Goal: Transaction & Acquisition: Purchase product/service

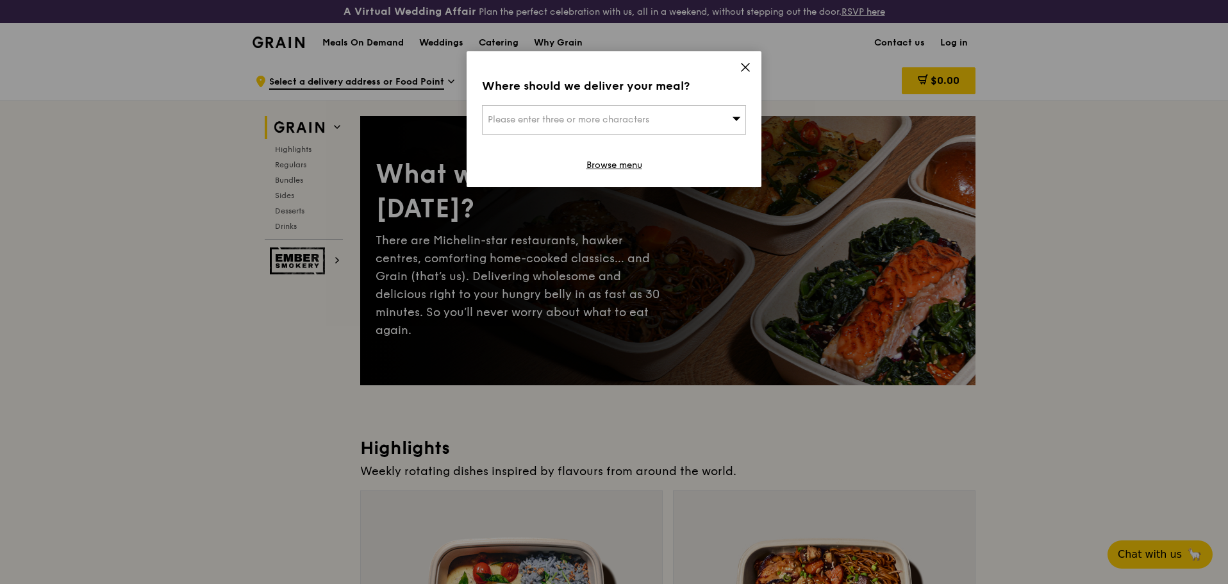
click at [733, 119] on icon at bounding box center [736, 118] width 9 height 10
click at [748, 68] on icon at bounding box center [745, 68] width 12 height 12
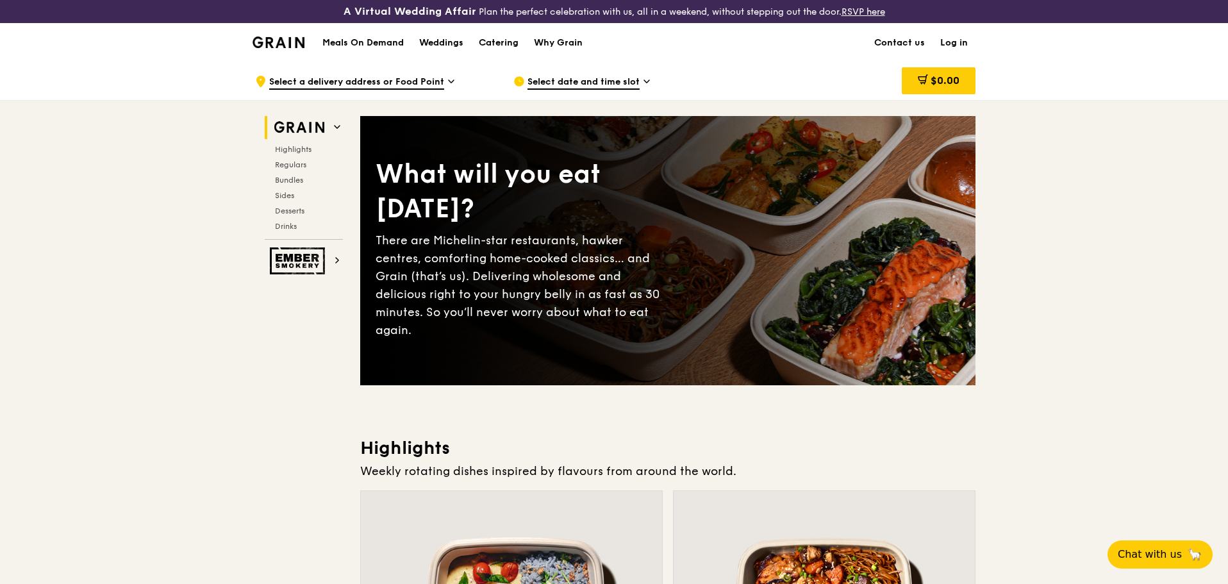
click at [450, 78] on icon at bounding box center [451, 82] width 6 height 12
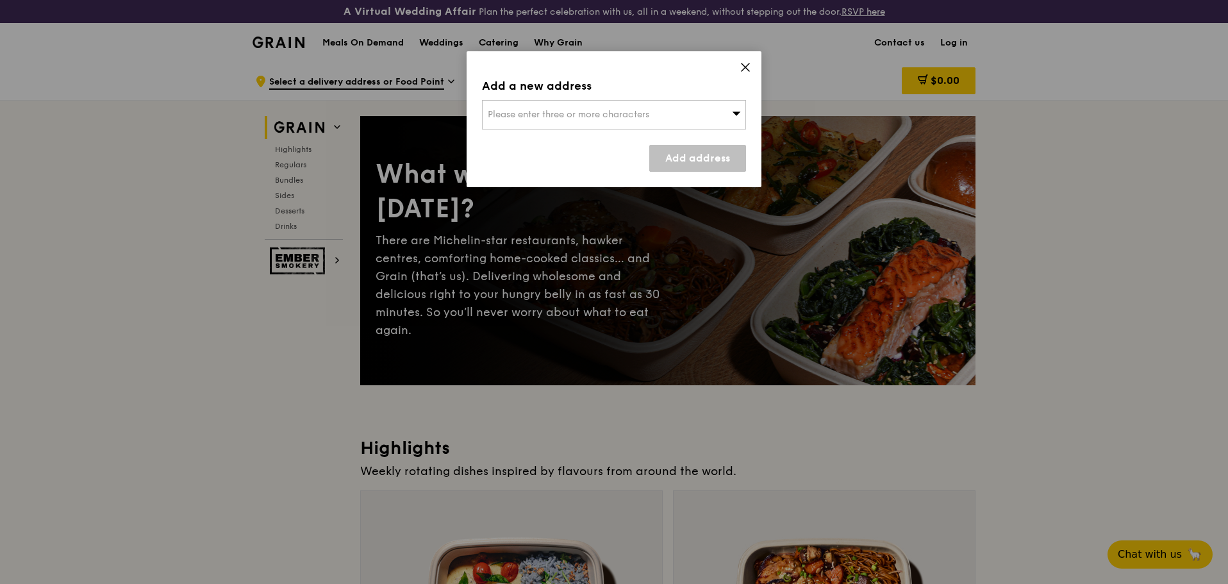
click at [536, 115] on span "Please enter three or more characters" at bounding box center [568, 114] width 161 height 11
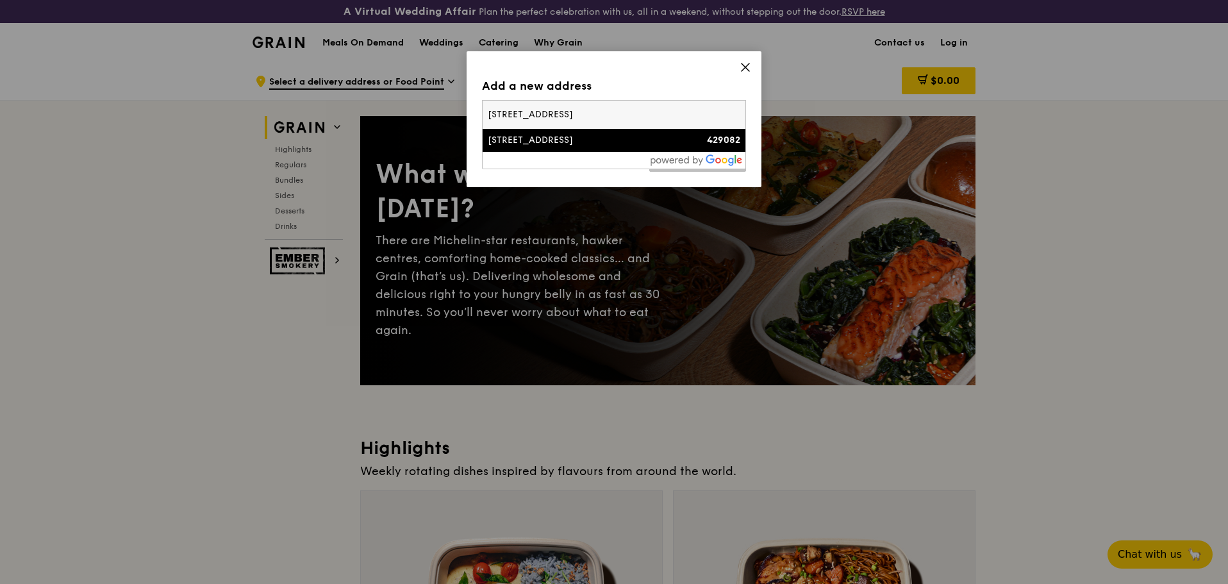
type input "[STREET_ADDRESS]"
click at [557, 140] on div "[STREET_ADDRESS]" at bounding box center [583, 140] width 190 height 13
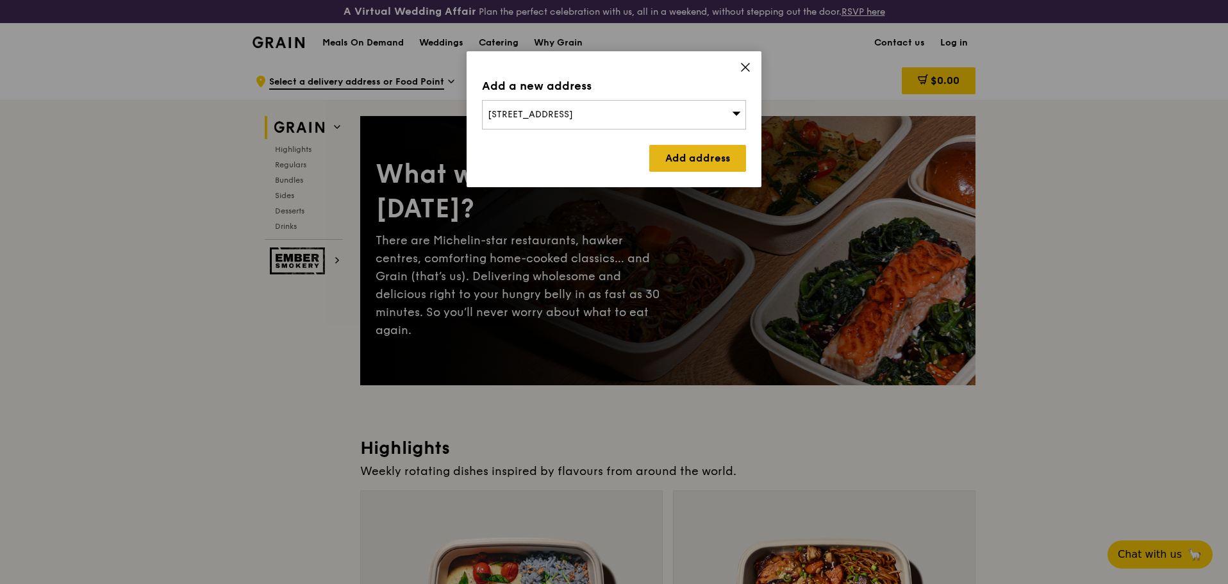
click at [716, 151] on link "Add address" at bounding box center [697, 158] width 97 height 27
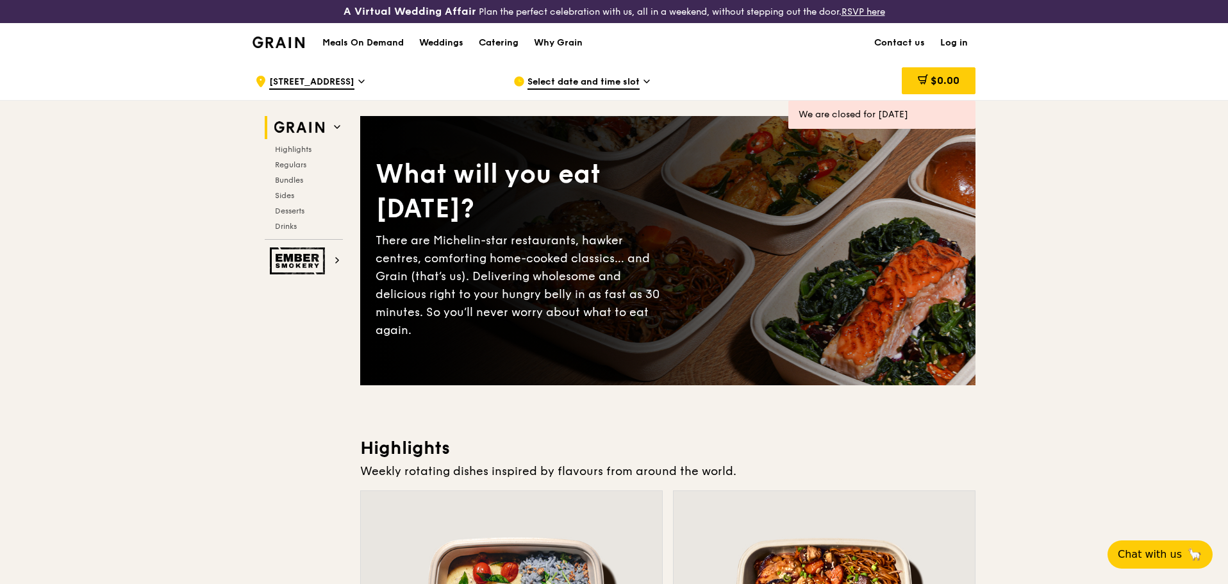
click at [614, 79] on span "Select date and time slot" at bounding box center [583, 83] width 112 height 14
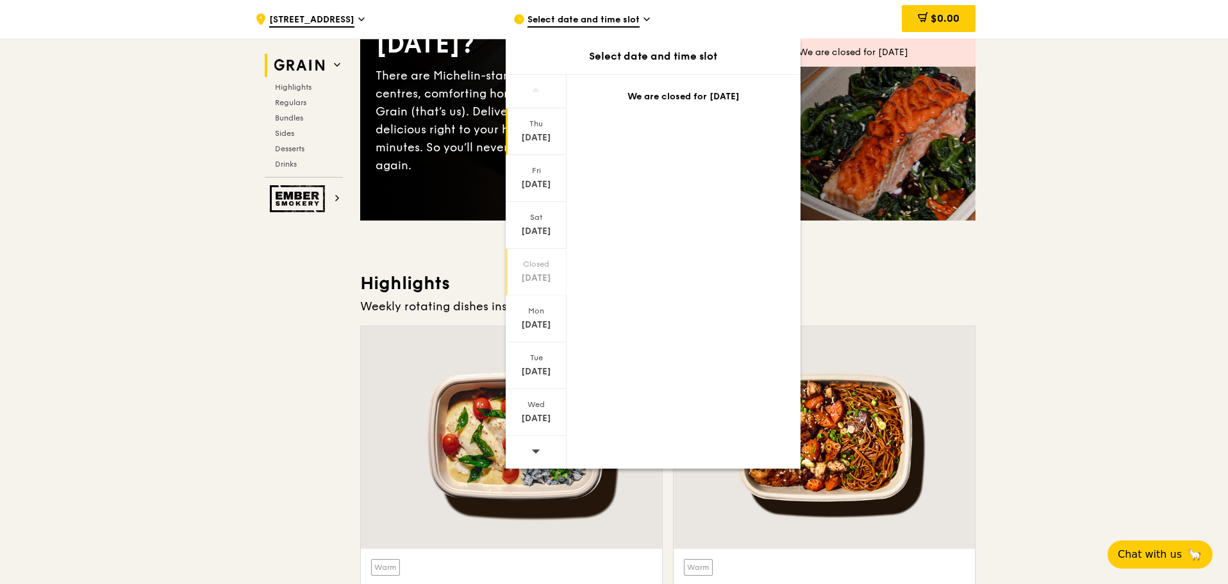
scroll to position [192, 0]
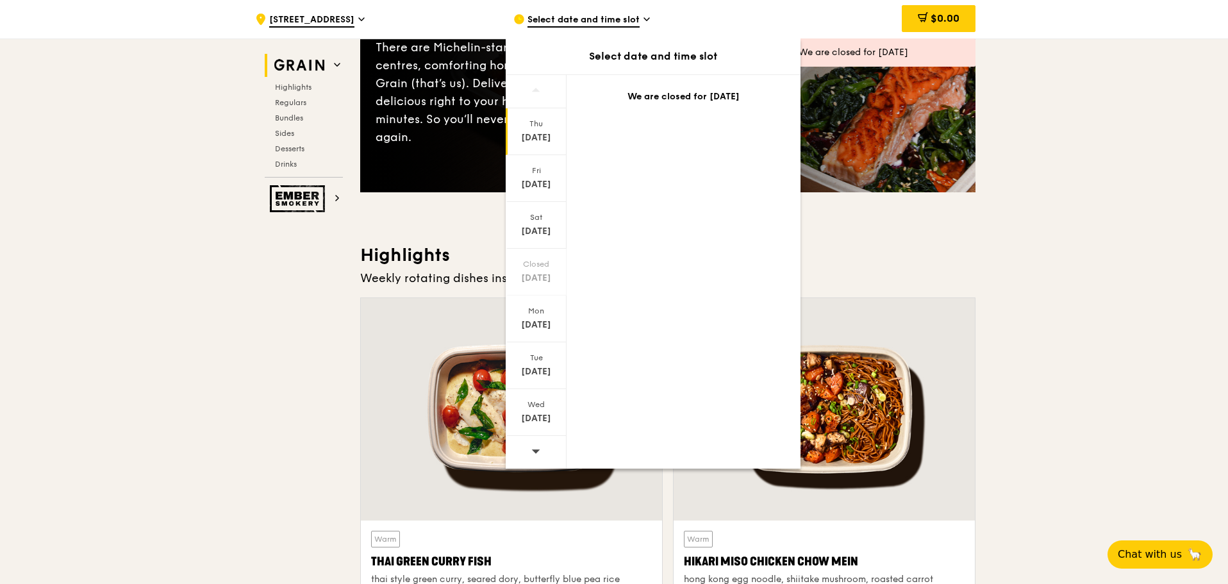
click at [528, 452] on div at bounding box center [536, 452] width 61 height 33
click at [536, 217] on div "Sat" at bounding box center [535, 217] width 57 height 10
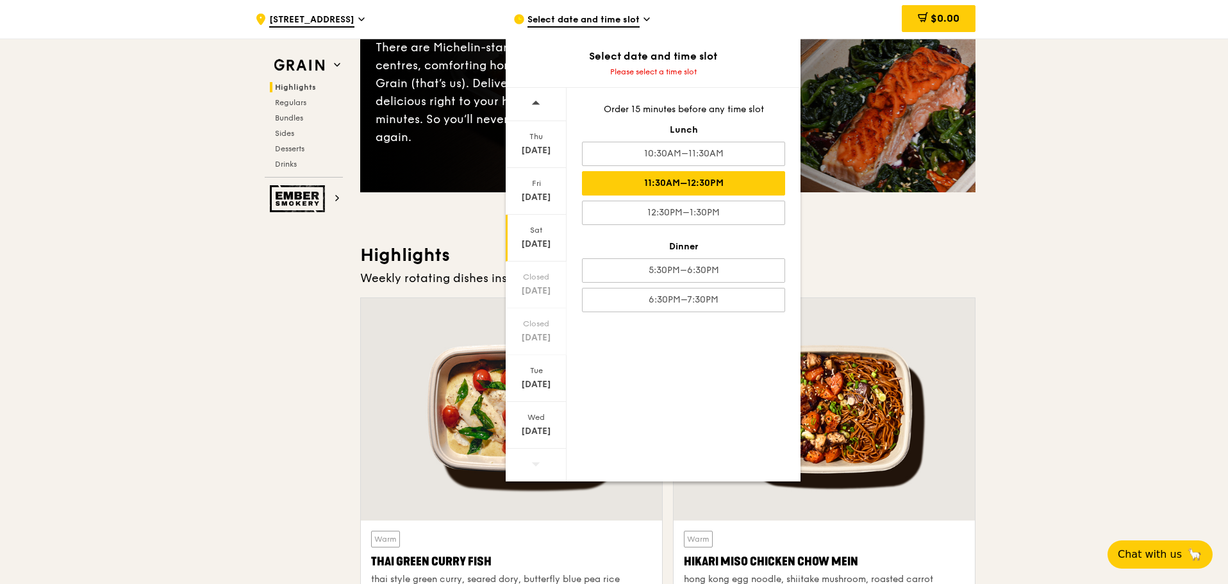
click at [712, 177] on div "11:30AM–12:30PM" at bounding box center [683, 183] width 203 height 24
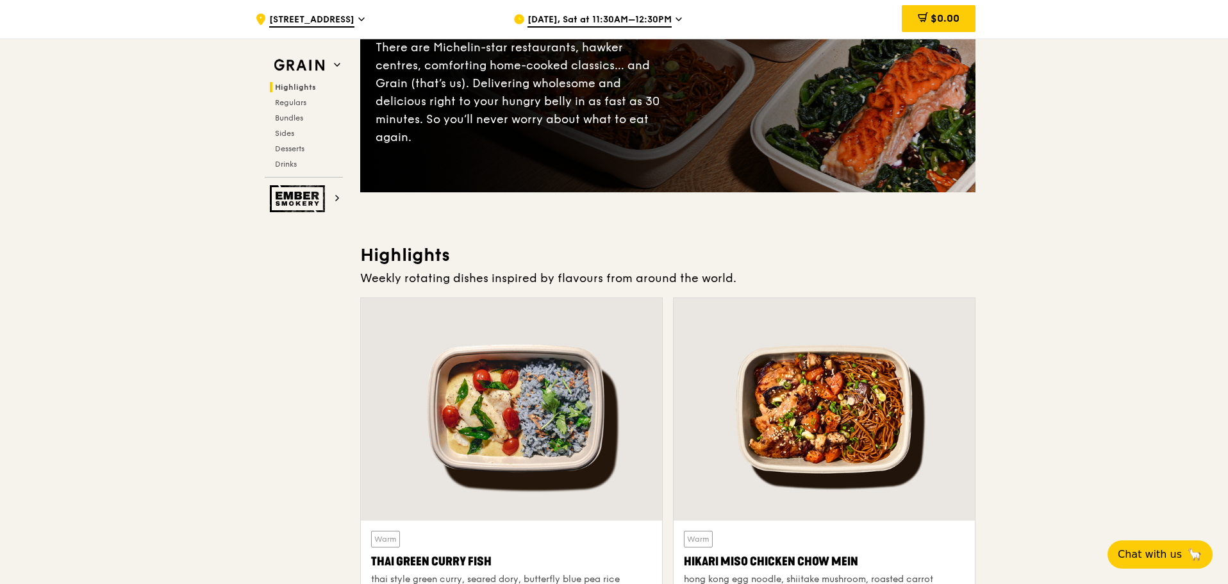
click at [676, 19] on icon at bounding box center [678, 19] width 5 height 3
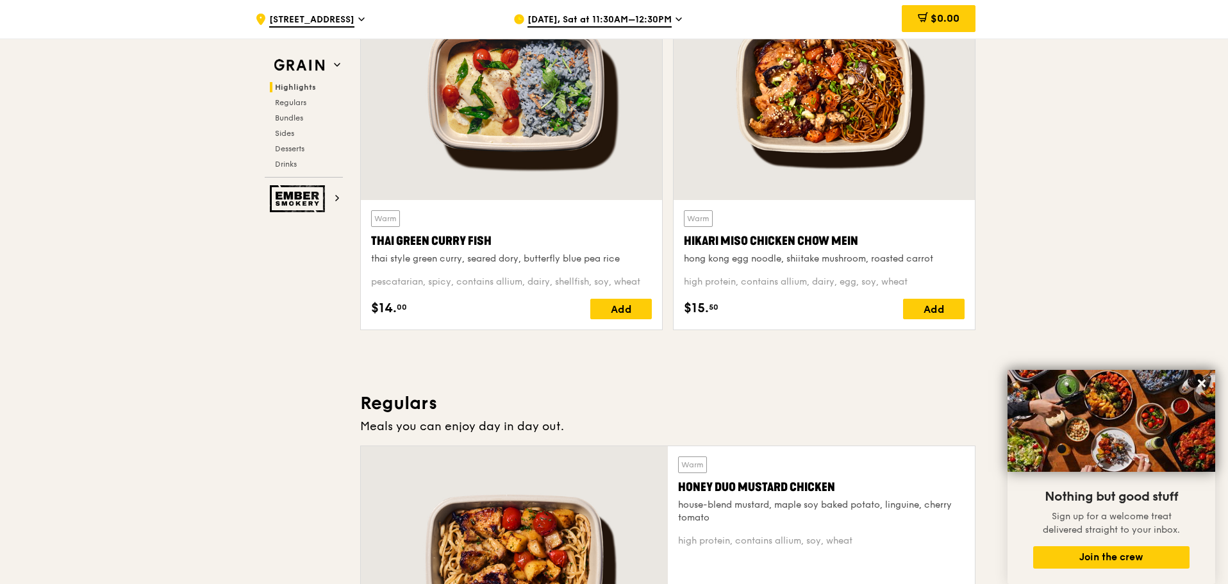
scroll to position [577, 0]
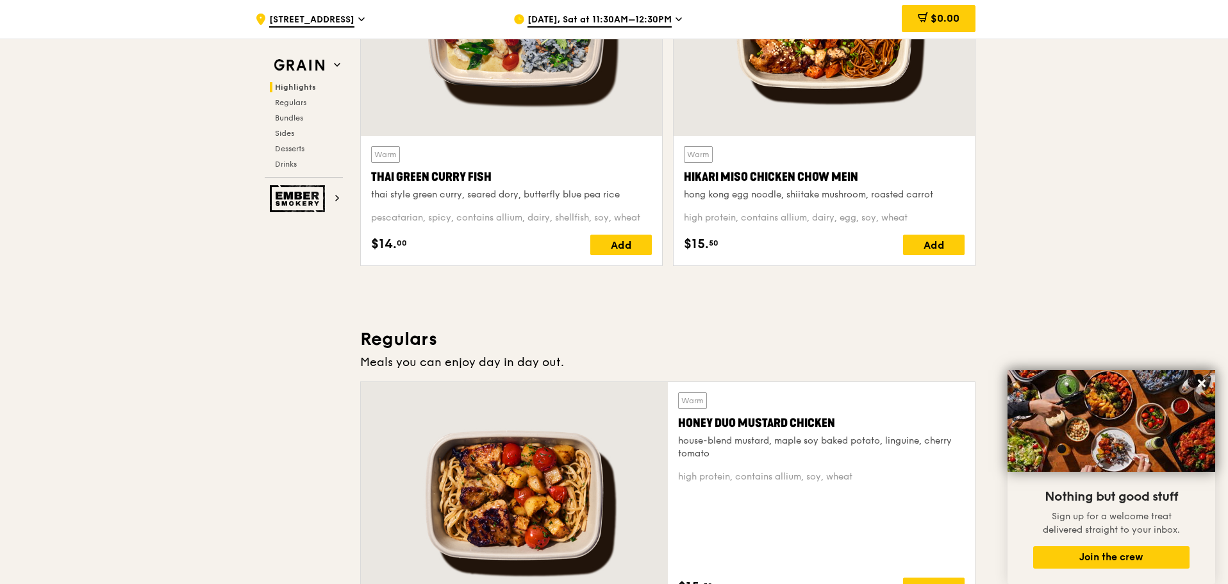
drag, startPoint x: 686, startPoint y: 172, endPoint x: 877, endPoint y: 176, distance: 191.0
click at [877, 176] on div "Hikari Miso Chicken Chow Mein" at bounding box center [824, 177] width 281 height 18
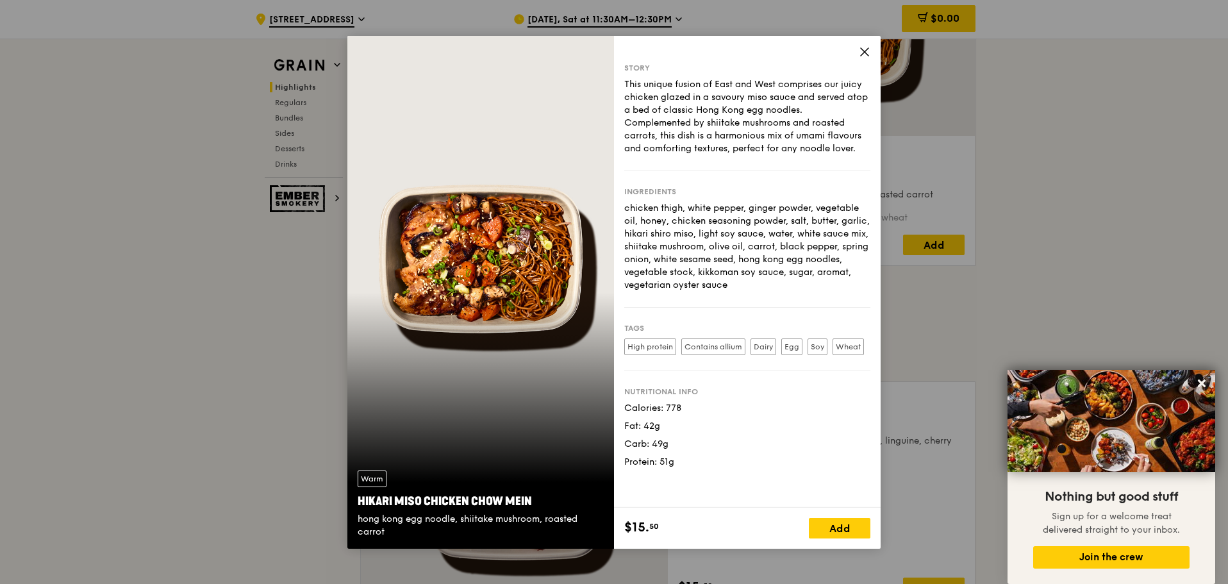
drag, startPoint x: 359, startPoint y: 500, endPoint x: 529, endPoint y: 506, distance: 170.5
click at [529, 506] on div "Hikari Miso Chicken Chow Mein" at bounding box center [481, 501] width 246 height 18
copy div "Hikari Miso Chicken Chow Mein"
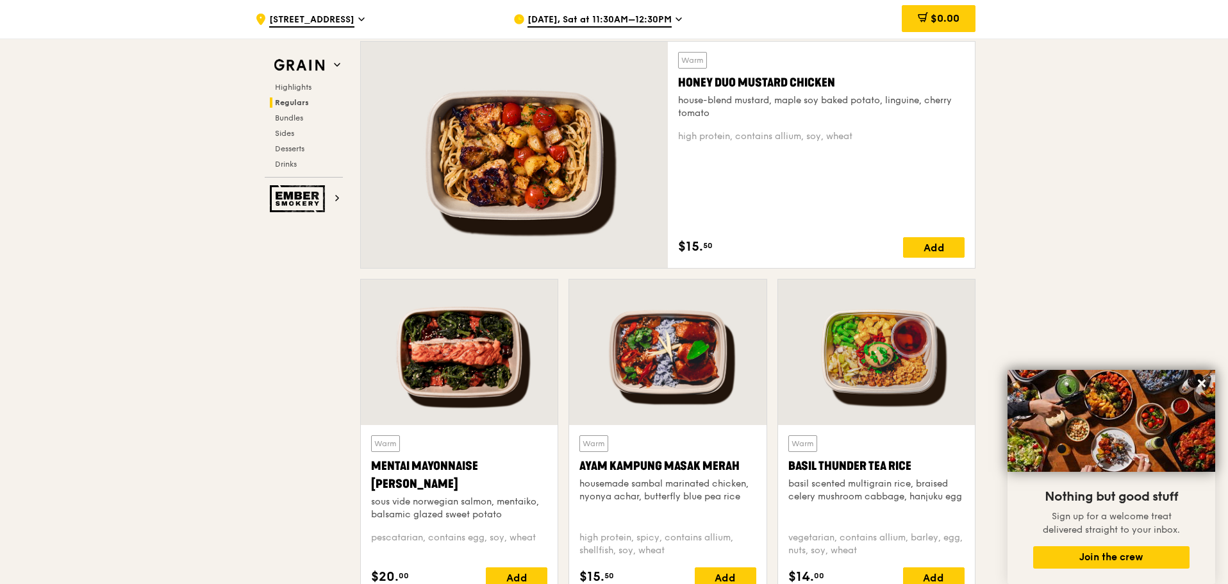
scroll to position [897, 0]
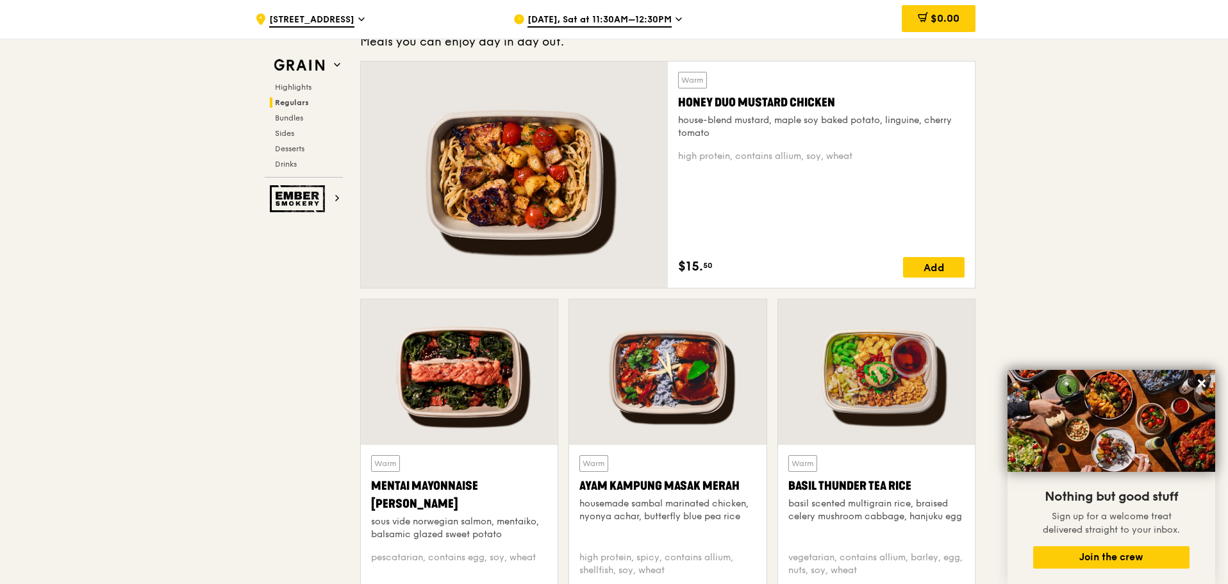
drag, startPoint x: 681, startPoint y: 100, endPoint x: 841, endPoint y: 101, distance: 159.5
click at [841, 101] on div "Honey Duo Mustard Chicken" at bounding box center [821, 103] width 286 height 18
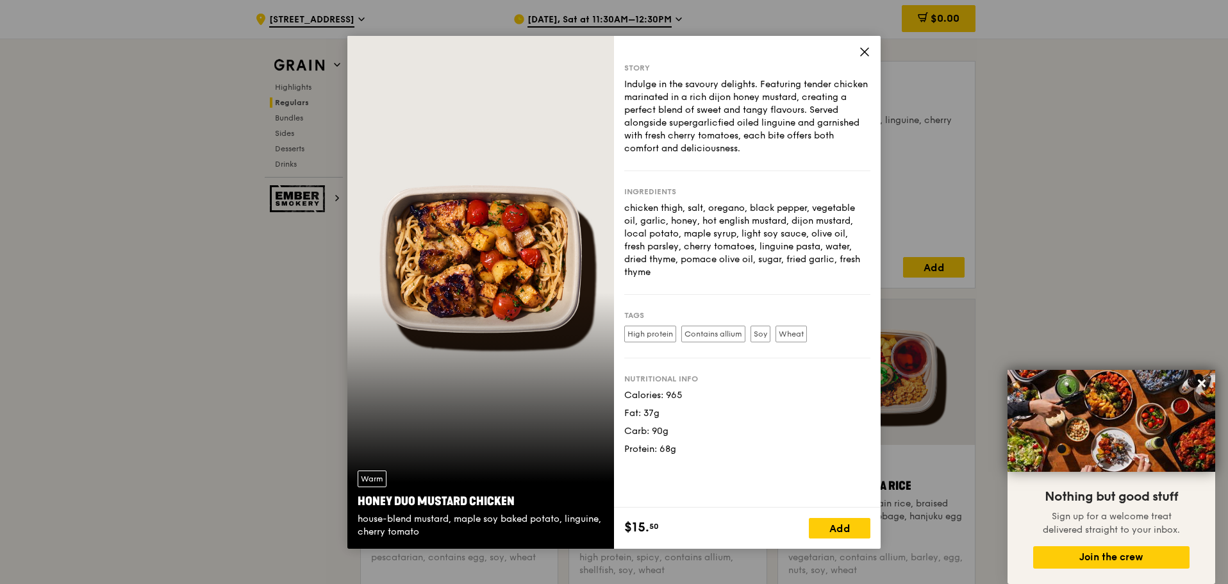
drag, startPoint x: 358, startPoint y: 504, endPoint x: 516, endPoint y: 507, distance: 158.3
click at [516, 507] on div "Honey Duo Mustard Chicken" at bounding box center [481, 501] width 246 height 18
copy div "Honey Duo Mustard Chicken"
click at [866, 53] on icon at bounding box center [864, 52] width 8 height 8
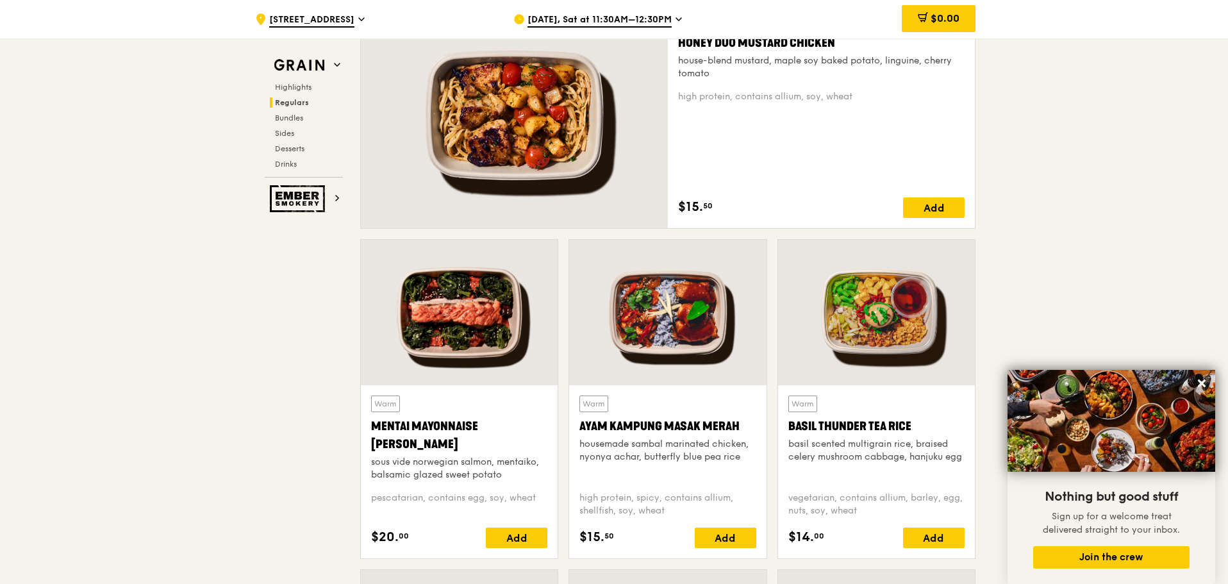
scroll to position [1025, 0]
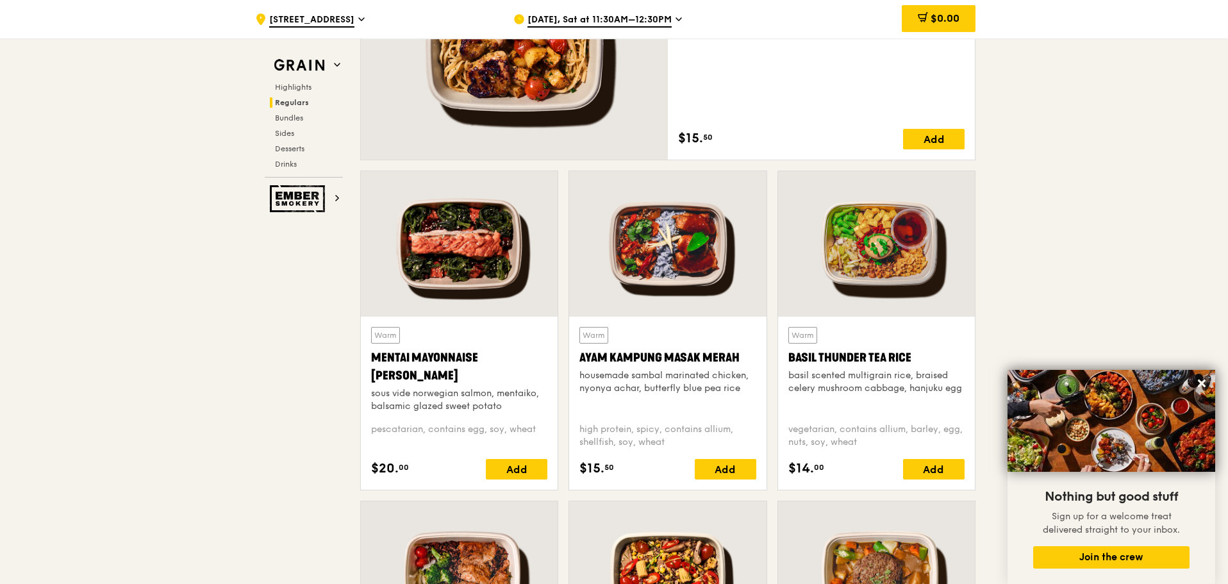
click at [391, 357] on div "Mentai Mayonnaise [PERSON_NAME]" at bounding box center [459, 367] width 176 height 36
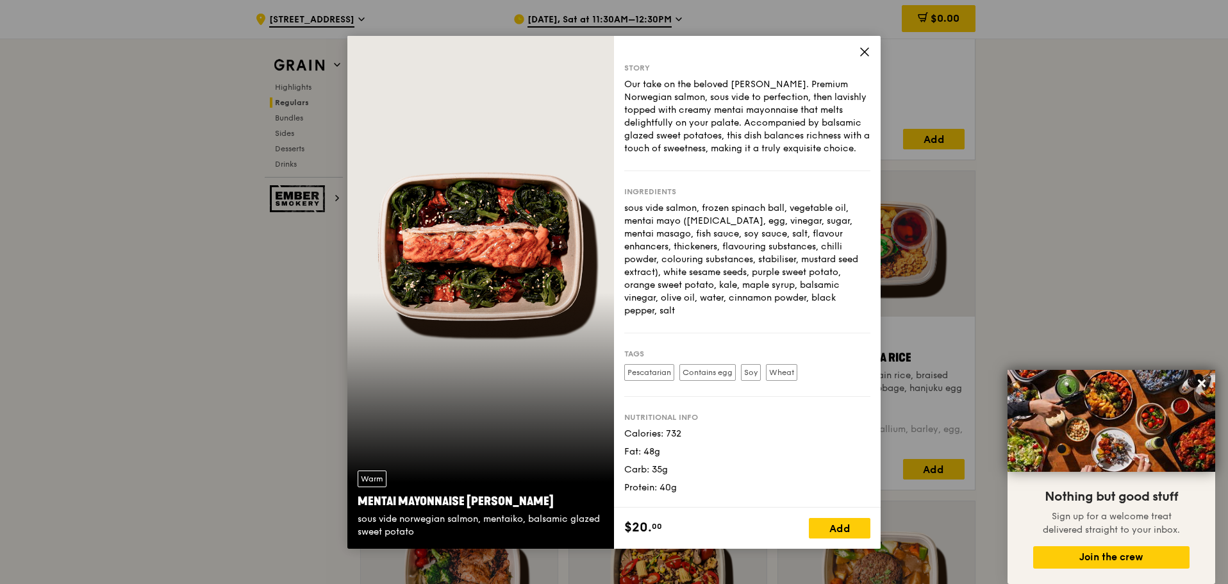
drag, startPoint x: 361, startPoint y: 497, endPoint x: 548, endPoint y: 493, distance: 186.5
click at [548, 493] on div "Mentai Mayonnaise [PERSON_NAME]" at bounding box center [481, 501] width 246 height 18
drag, startPoint x: 507, startPoint y: 488, endPoint x: 354, endPoint y: 504, distance: 154.0
click at [354, 504] on div "Warm Mentai Mayonnaise Aburi Salmon sous vide norwegian salmon, mentaiko, balsa…" at bounding box center [480, 504] width 267 height 88
drag, startPoint x: 355, startPoint y: 502, endPoint x: 547, endPoint y: 499, distance: 191.6
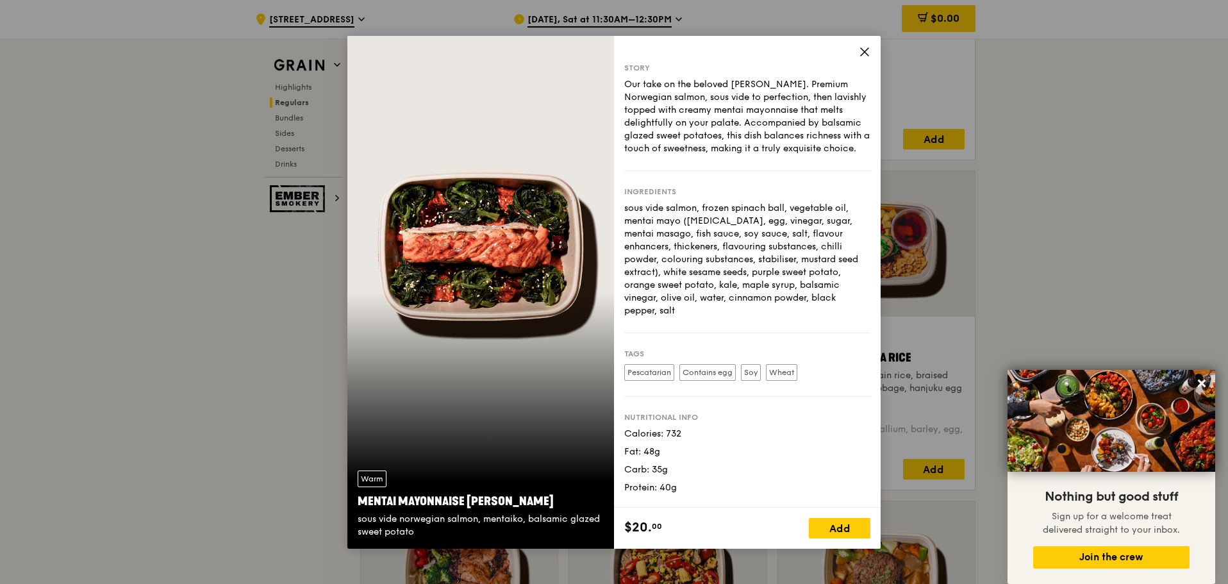
click at [547, 499] on div "Warm Mentai Mayonnaise Aburi Salmon sous vide norwegian salmon, mentaiko, balsa…" at bounding box center [480, 504] width 267 height 88
copy div "Mentai Mayonnaise [PERSON_NAME]"
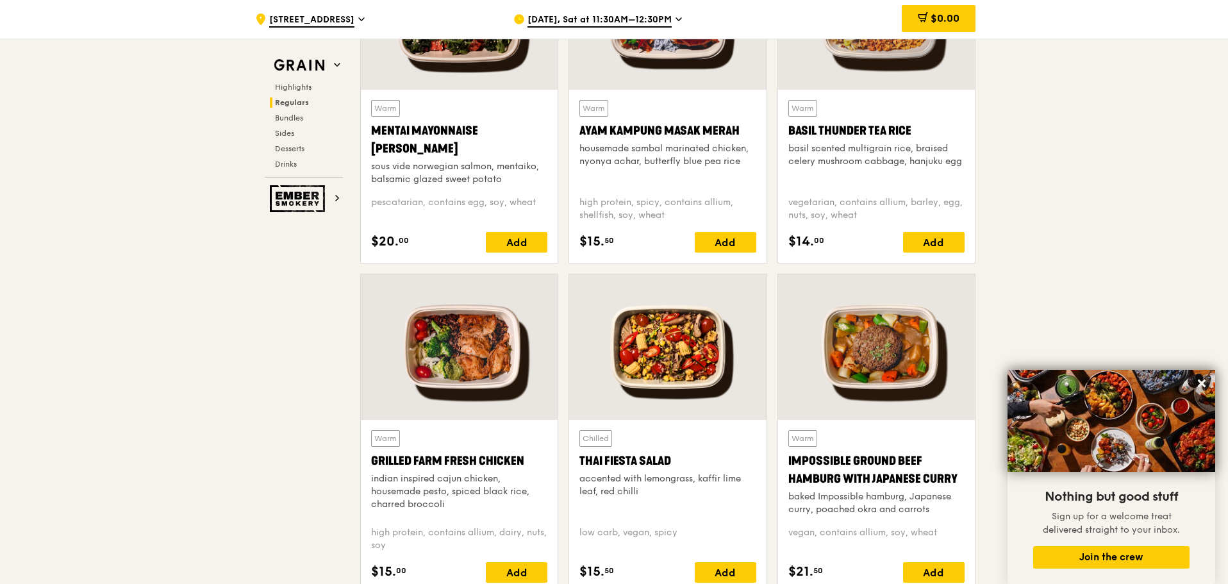
scroll to position [1281, 0]
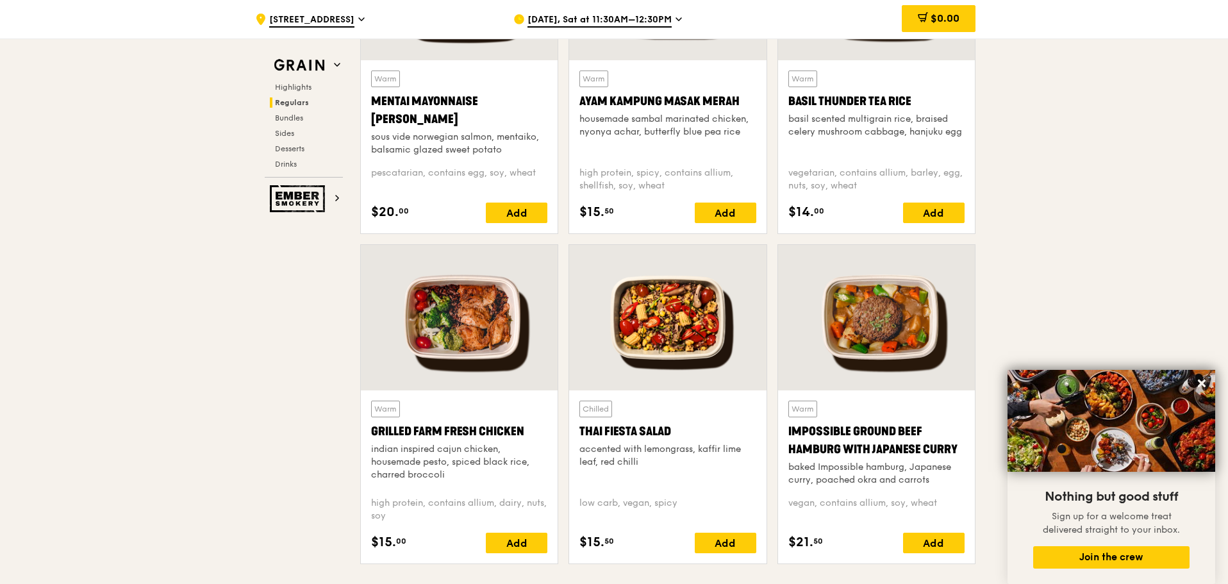
drag, startPoint x: 370, startPoint y: 434, endPoint x: 520, endPoint y: 435, distance: 149.9
click at [520, 435] on div "Warm Grilled Farm Fresh Chicken indian inspired cajun chicken, housemade pesto,…" at bounding box center [459, 476] width 197 height 173
click at [510, 432] on div "Grilled Farm Fresh Chicken" at bounding box center [459, 431] width 176 height 18
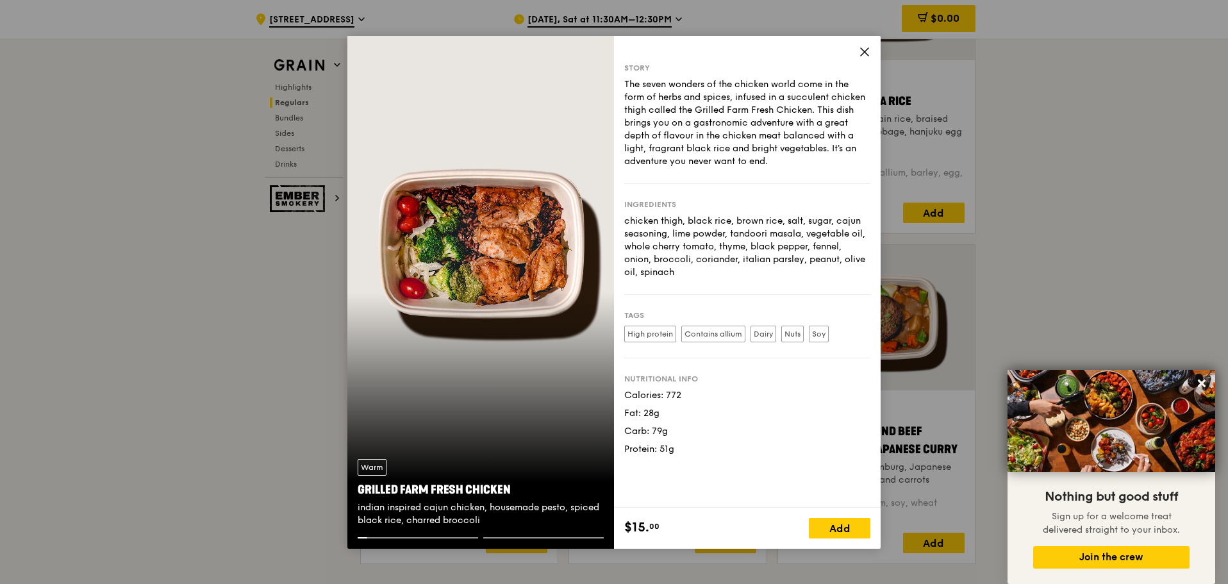
drag, startPoint x: 356, startPoint y: 487, endPoint x: 509, endPoint y: 486, distance: 153.1
click at [509, 486] on div "Warm Grilled Farm Fresh Chicken indian inspired cajun chicken, housemade pesto,…" at bounding box center [480, 492] width 267 height 88
copy div "Grilled Farm Fresh Chicken"
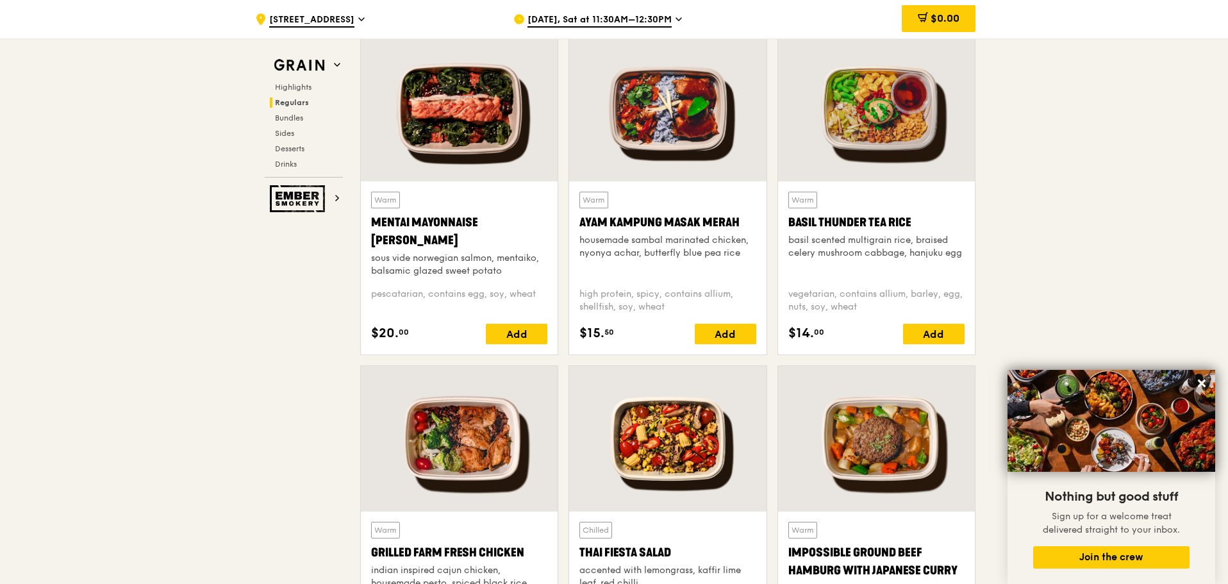
scroll to position [1089, 0]
